Goal: Transaction & Acquisition: Book appointment/travel/reservation

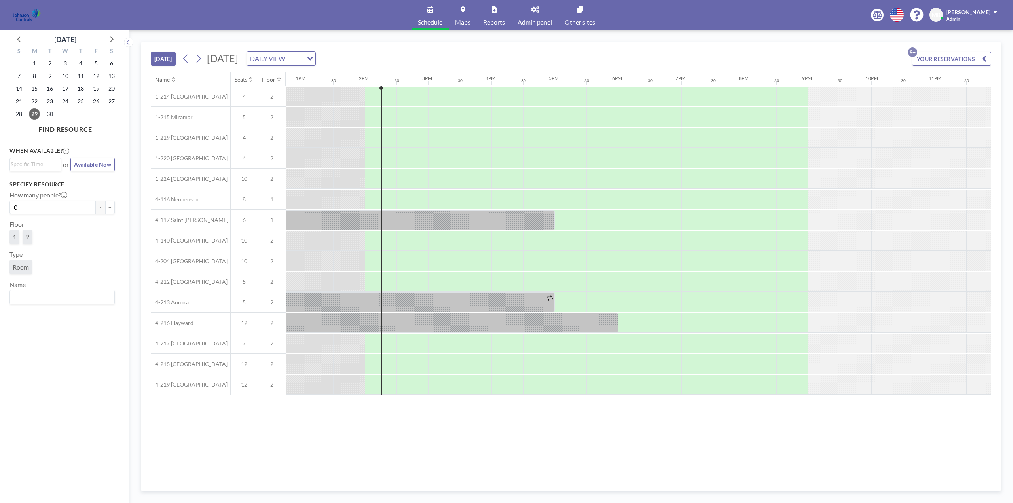
scroll to position [0, 815]
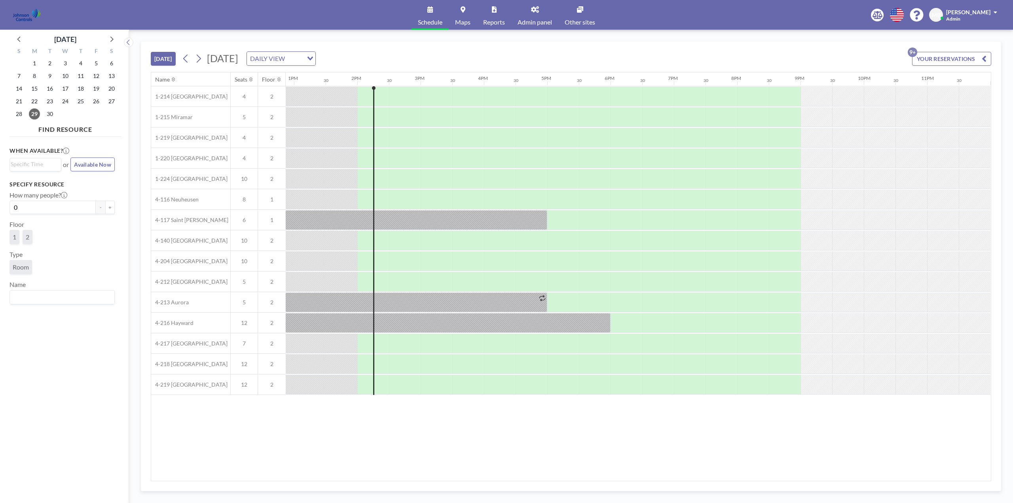
click at [583, 16] on link "Other sites" at bounding box center [579, 15] width 43 height 30
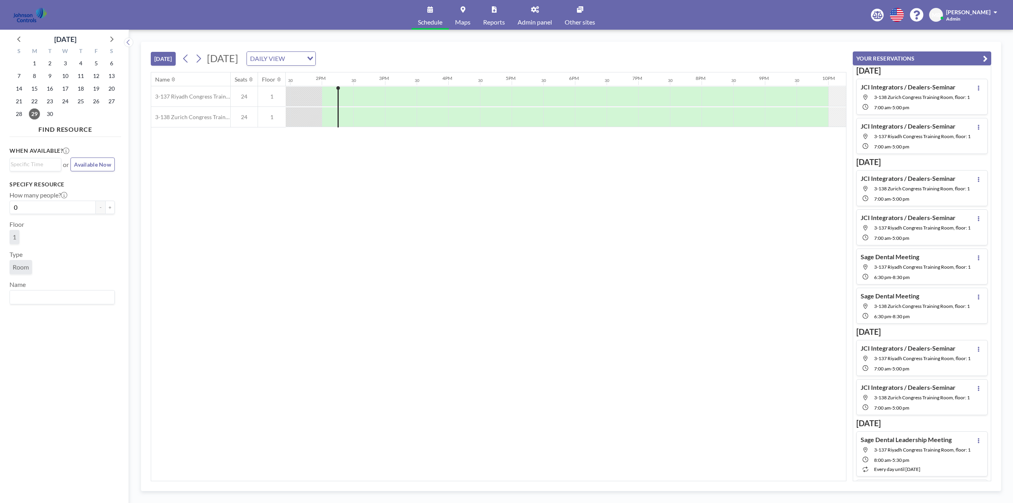
scroll to position [0, 854]
click at [113, 38] on icon at bounding box center [111, 39] width 10 height 10
click at [98, 87] on span "17" at bounding box center [96, 88] width 11 height 11
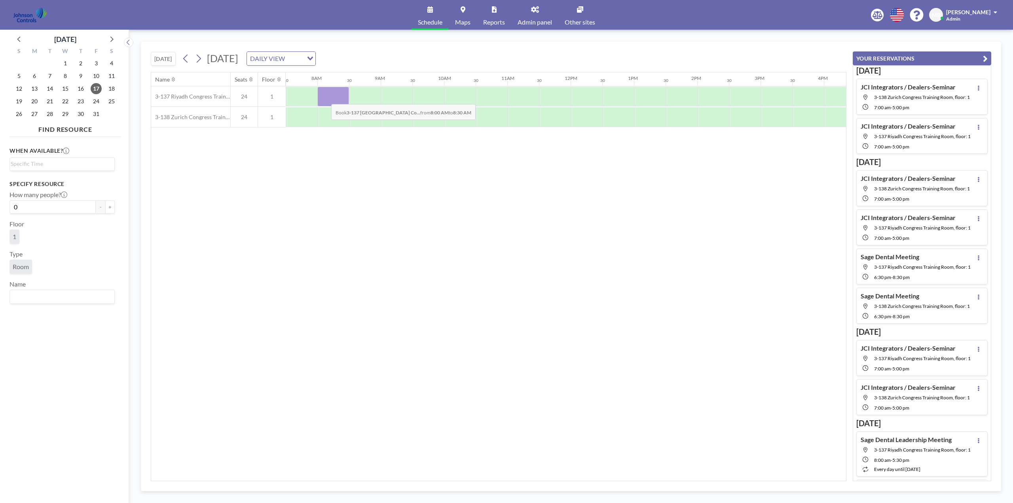
click at [325, 98] on div at bounding box center [333, 97] width 32 height 20
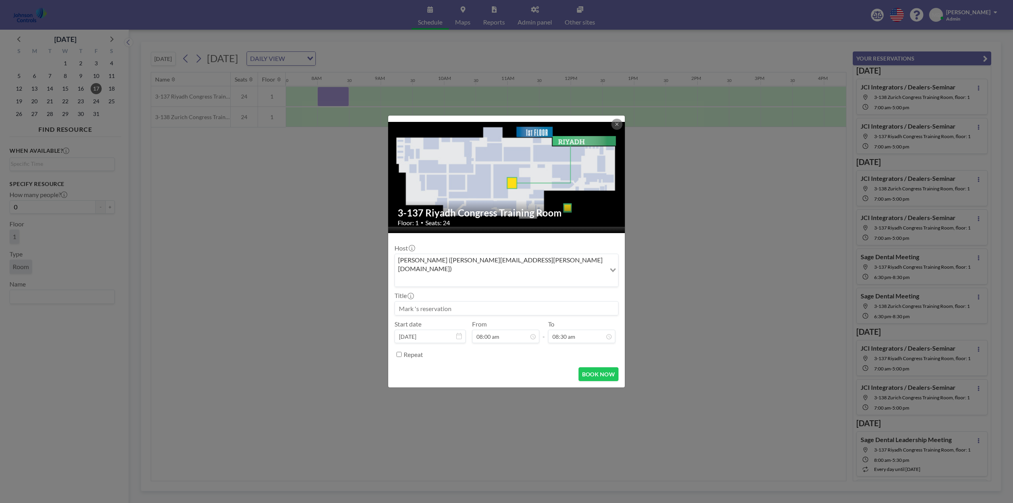
click at [438, 301] on input at bounding box center [506, 307] width 223 height 13
drag, startPoint x: 470, startPoint y: 298, endPoint x: 391, endPoint y: 302, distance: 78.8
click at [391, 302] on form "Host [PERSON_NAME] ([PERSON_NAME][EMAIL_ADDRESS][PERSON_NAME][DOMAIN_NAME]) Loa…" at bounding box center [506, 310] width 237 height 155
type input "Sage Dental Training"
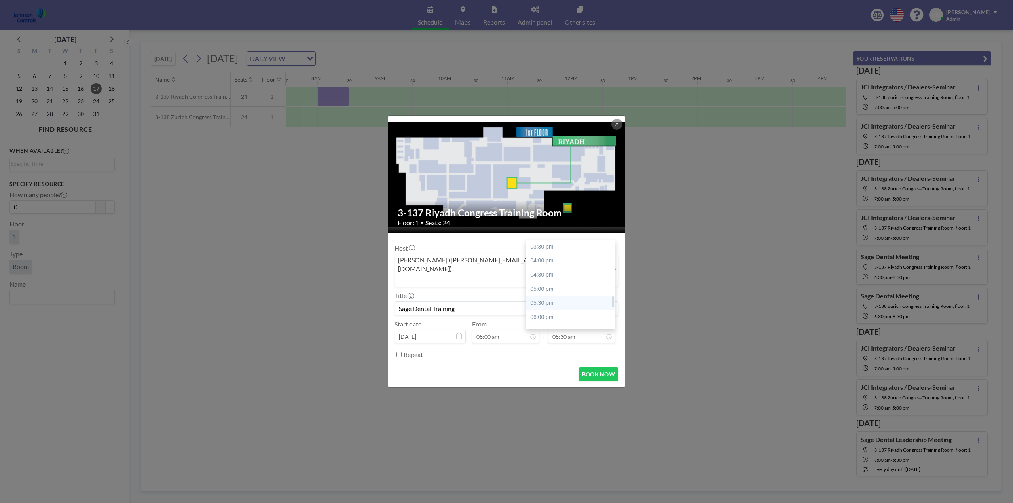
click at [552, 296] on div "05:30 pm" at bounding box center [572, 303] width 93 height 14
type input "05:30 pm"
click at [592, 367] on button "BOOK NOW" at bounding box center [598, 374] width 40 height 14
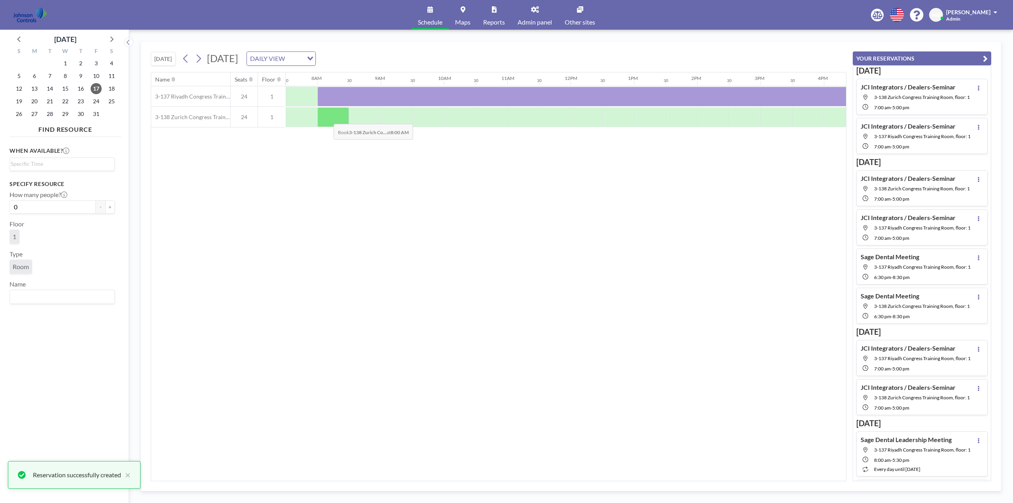
click at [327, 117] on div at bounding box center [333, 117] width 32 height 20
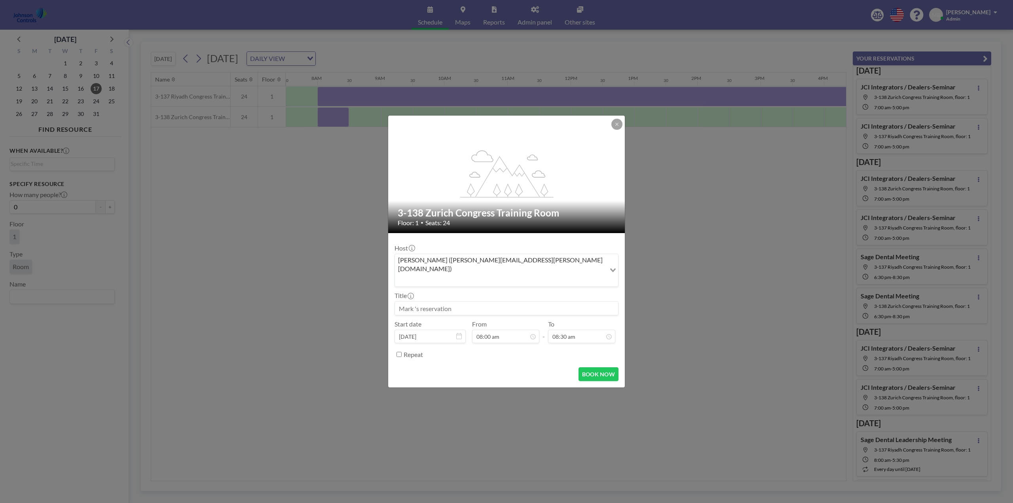
paste input "Sage Dental Training"
type input "Sage Dental Training"
click at [568, 329] on input "08:30 am" at bounding box center [581, 335] width 67 height 13
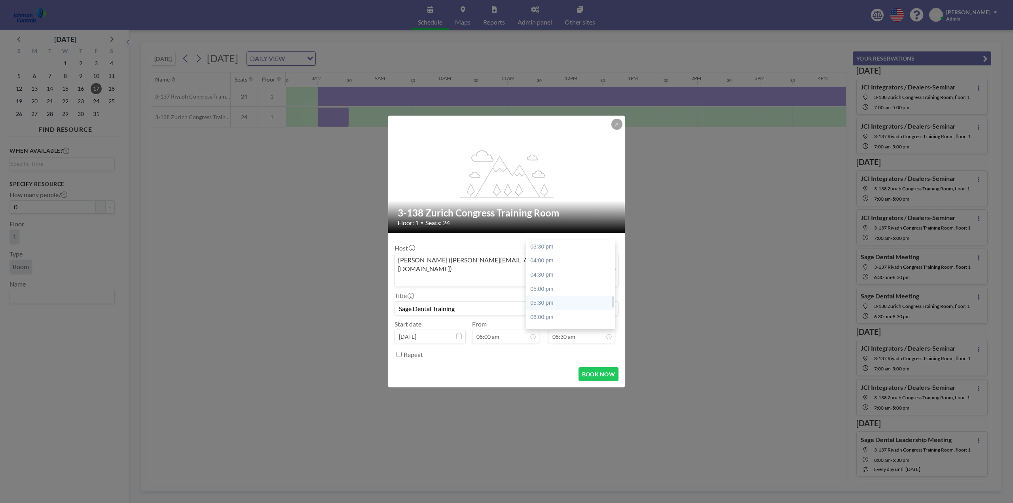
click at [550, 296] on div "05:30 pm" at bounding box center [572, 303] width 93 height 14
type input "05:30 pm"
click at [600, 367] on button "BOOK NOW" at bounding box center [598, 374] width 40 height 14
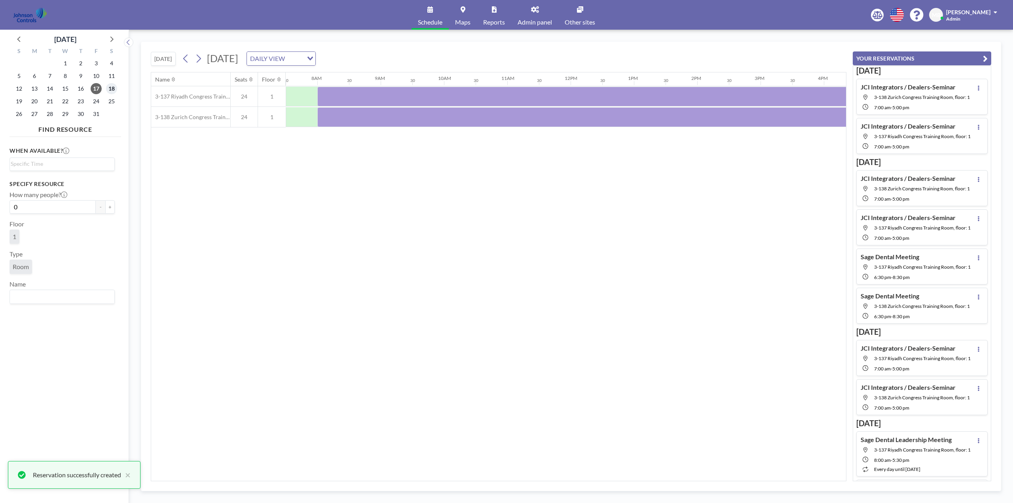
click at [110, 89] on span "18" at bounding box center [111, 88] width 11 height 11
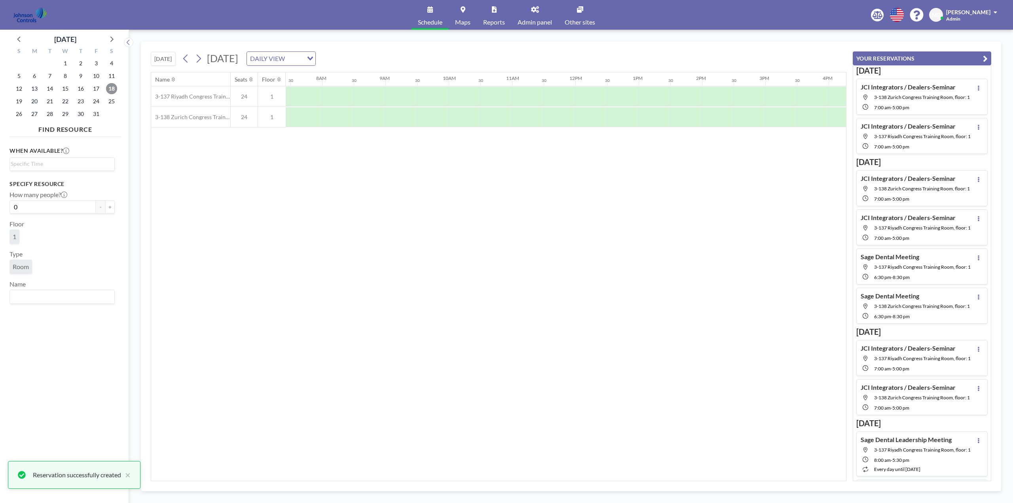
scroll to position [0, 475]
click at [328, 93] on div at bounding box center [333, 97] width 32 height 20
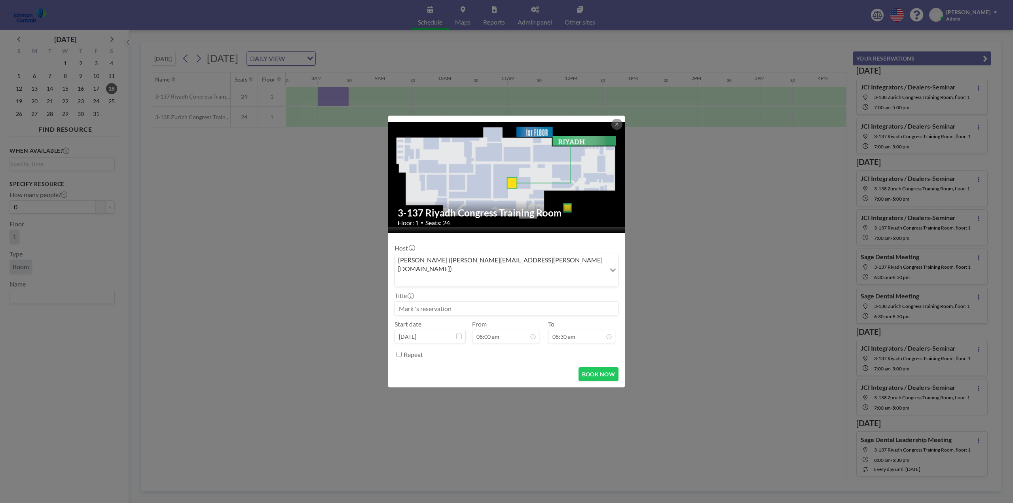
paste input "Sage Dental Training"
type input "Sage Dental Training"
click at [572, 329] on input "08:30 am" at bounding box center [581, 335] width 67 height 13
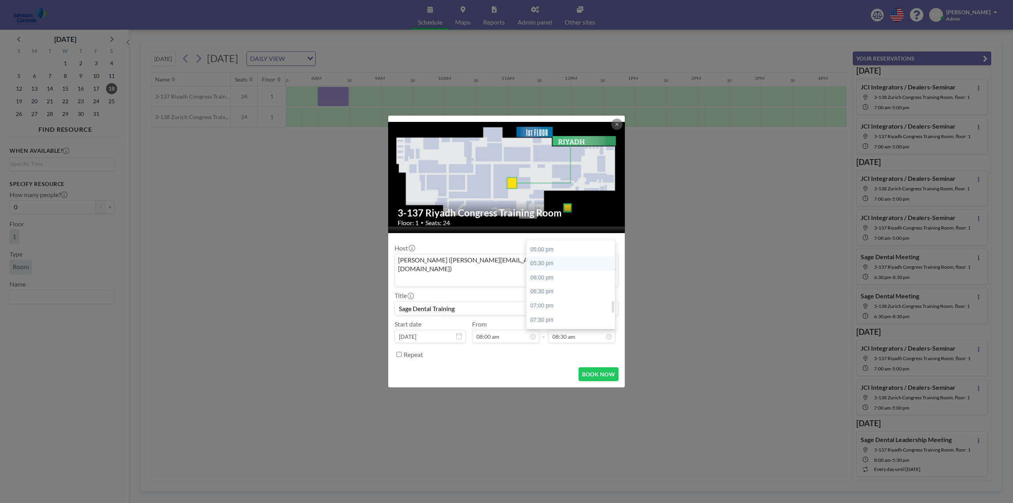
click at [547, 256] on div "05:30 pm" at bounding box center [572, 263] width 93 height 14
type input "05:30 pm"
click at [596, 367] on button "BOOK NOW" at bounding box center [598, 374] width 40 height 14
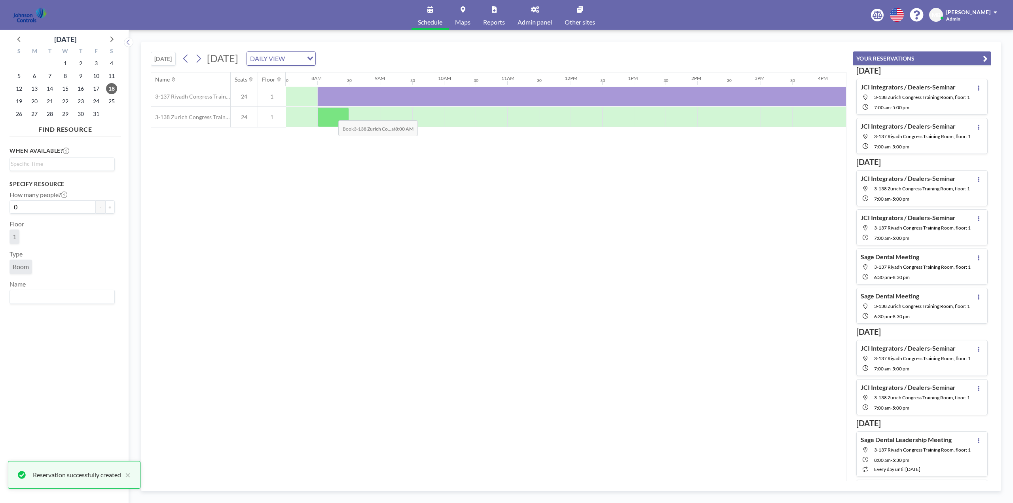
click at [332, 114] on div at bounding box center [333, 117] width 32 height 20
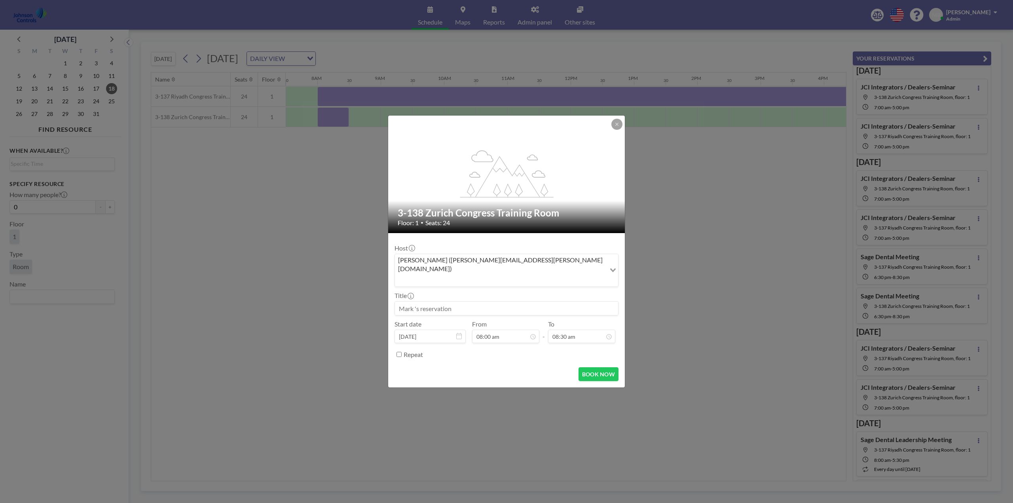
paste input "Sage Dental Training"
type input "Sage Dental Training"
click at [549, 296] on div "05:30 pm" at bounding box center [572, 303] width 93 height 14
type input "05:30 pm"
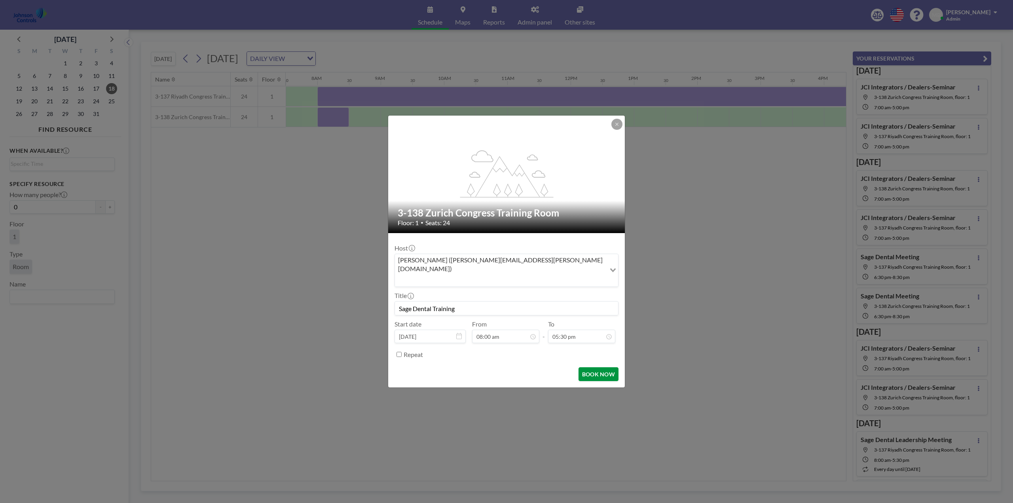
scroll to position [493, 0]
click at [597, 367] on button "BOOK NOW" at bounding box center [598, 374] width 40 height 14
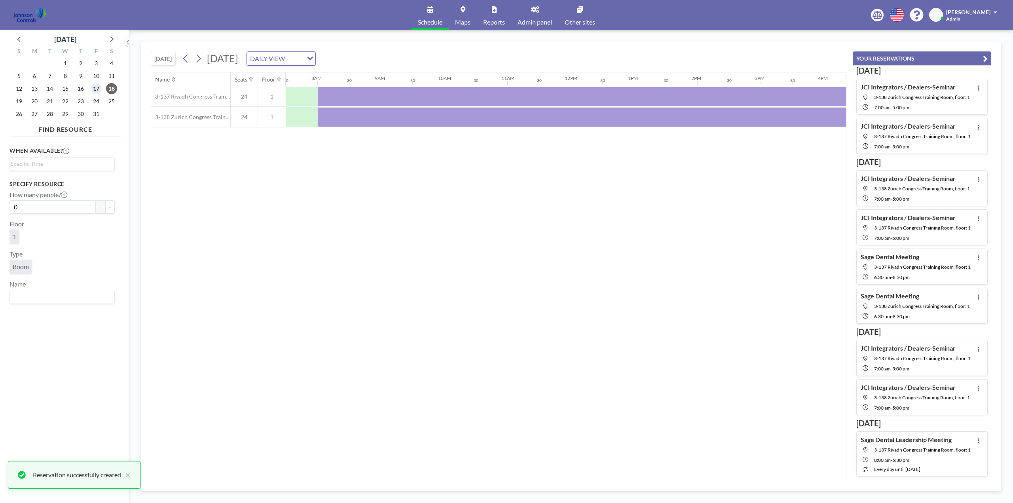
click at [98, 84] on span "17" at bounding box center [96, 88] width 11 height 11
click at [84, 87] on span "16" at bounding box center [80, 88] width 11 height 11
